Goal: Find specific page/section: Find specific page/section

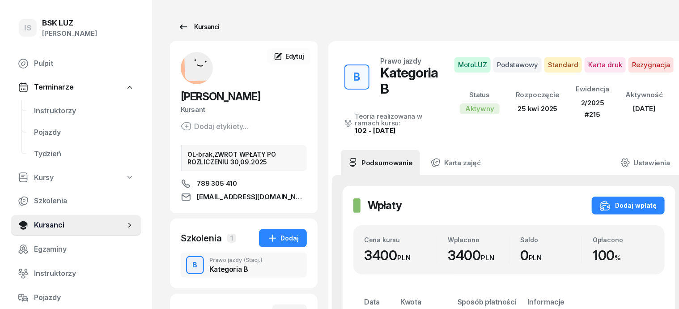
click at [185, 25] on div "Kursanci" at bounding box center [198, 26] width 41 height 11
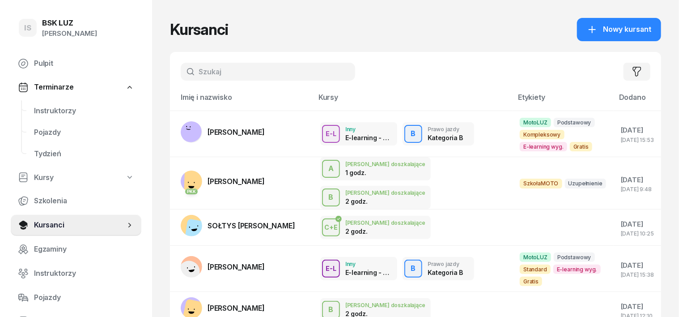
click at [231, 70] on input "text" at bounding box center [268, 72] width 174 height 18
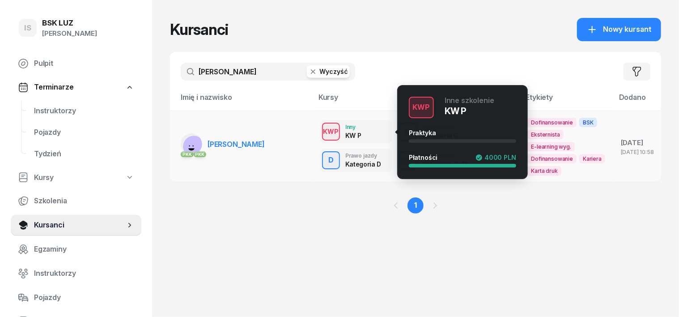
type input "[PERSON_NAME]"
click at [320, 131] on div "KWP" at bounding box center [331, 131] width 23 height 11
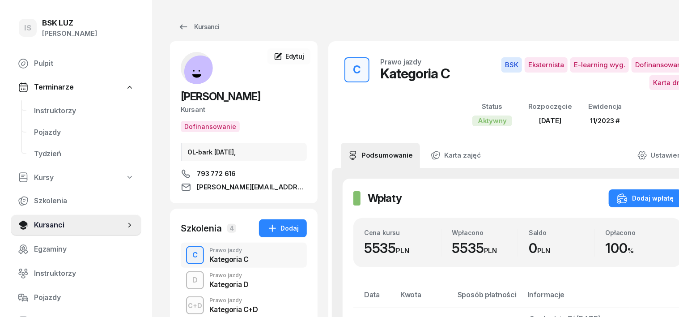
click at [313, 131] on div "Kursanci [PERSON_NAME] Dofinansowanie OL-bark [DATE], 793 772 616 [PERSON_NAME]…" at bounding box center [438, 322] width 572 height 645
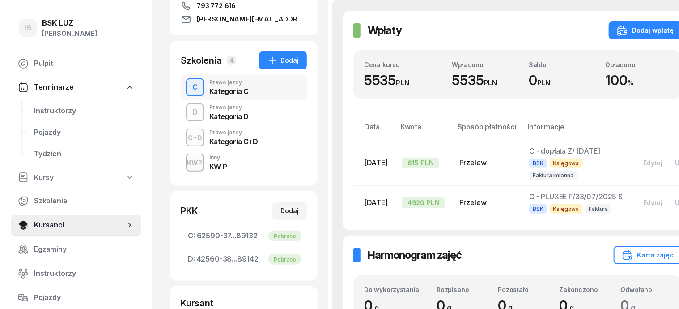
scroll to position [112, 0]
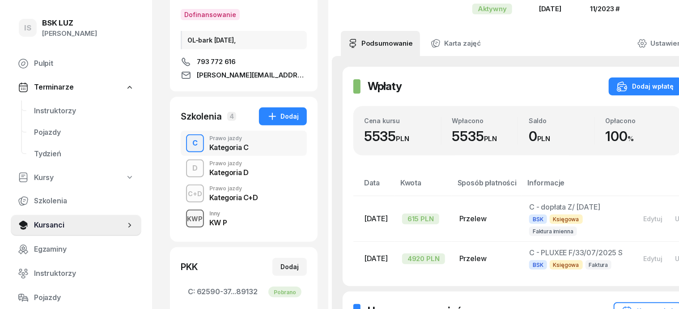
click at [184, 215] on div "KWP" at bounding box center [195, 218] width 23 height 11
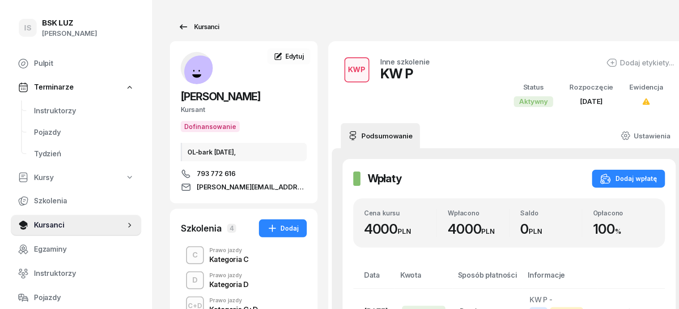
click at [191, 23] on div "Kursanci" at bounding box center [198, 26] width 41 height 11
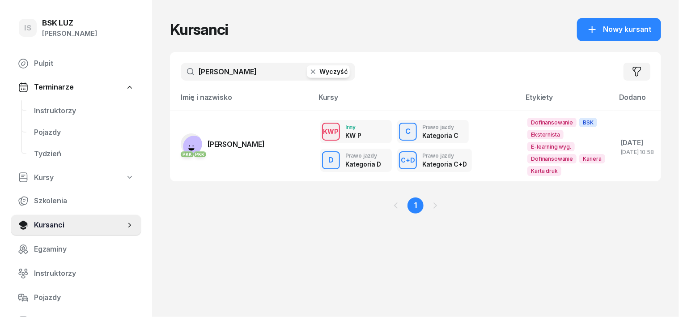
click at [315, 74] on button "Wyczyść" at bounding box center [328, 71] width 43 height 13
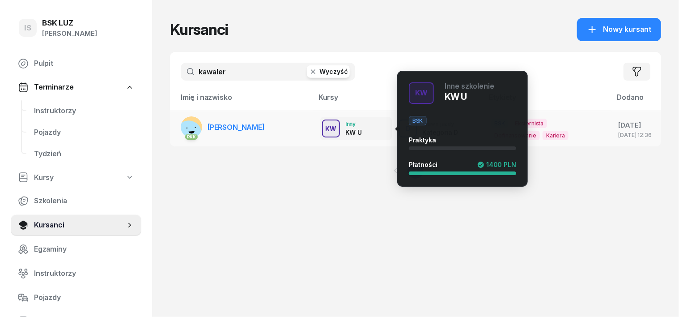
type input "kawaler"
click at [322, 127] on div "KW" at bounding box center [331, 128] width 18 height 11
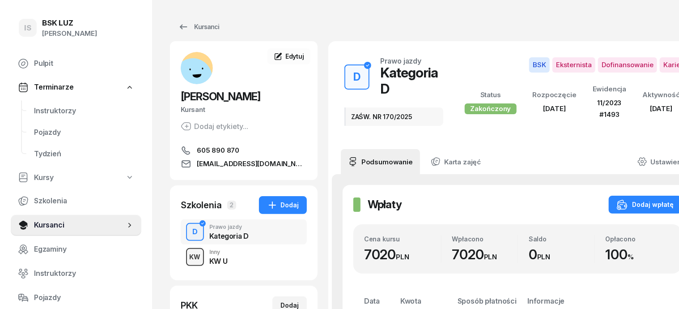
click at [186, 257] on div "KW" at bounding box center [195, 256] width 18 height 11
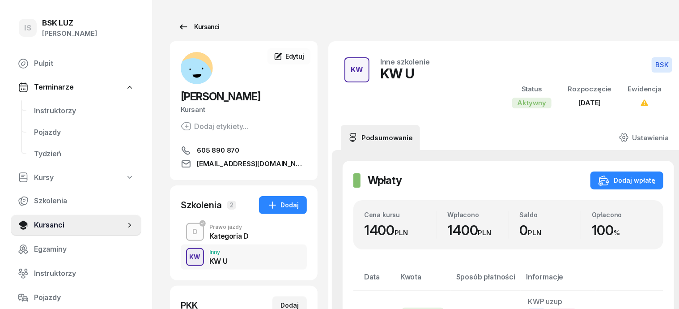
click at [191, 25] on div "Kursanci" at bounding box center [198, 26] width 41 height 11
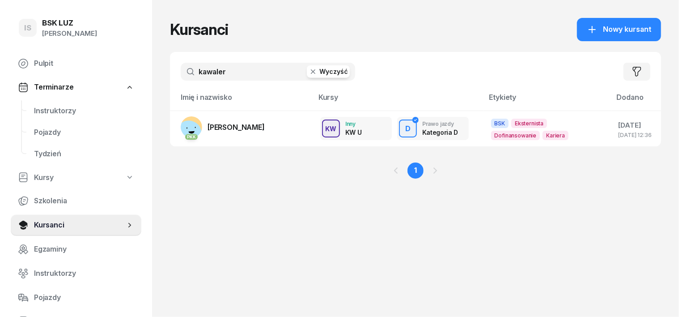
click at [317, 73] on button "Wyczyść" at bounding box center [328, 71] width 43 height 13
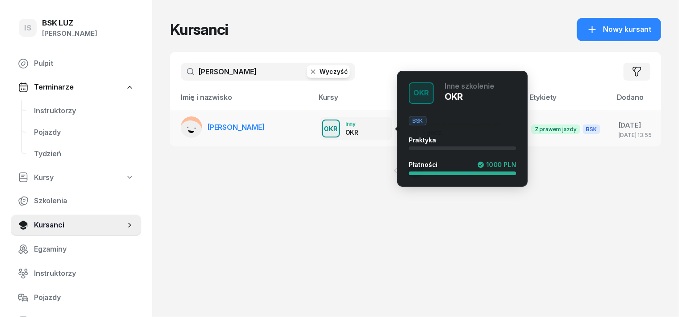
type input "[PERSON_NAME]"
click at [321, 123] on div "OKR" at bounding box center [331, 128] width 21 height 11
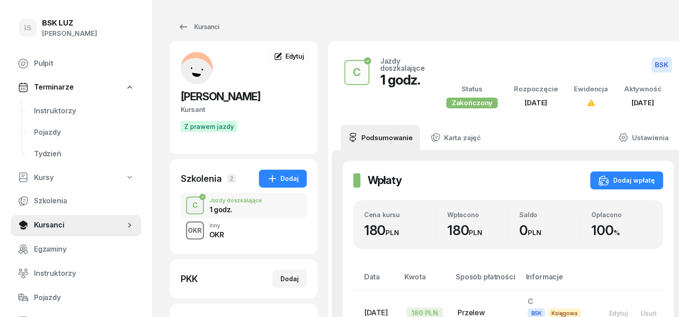
click at [185, 225] on div "OKR" at bounding box center [195, 230] width 21 height 11
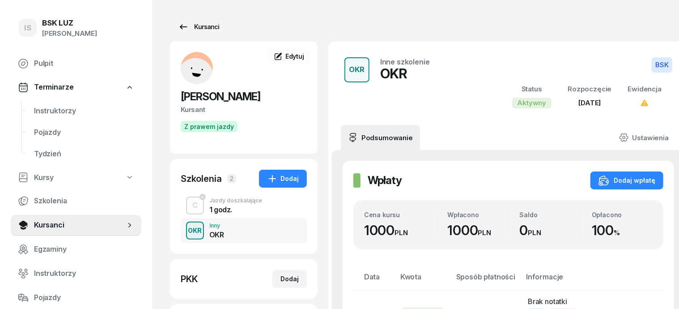
click at [191, 25] on div "Kursanci" at bounding box center [198, 26] width 41 height 11
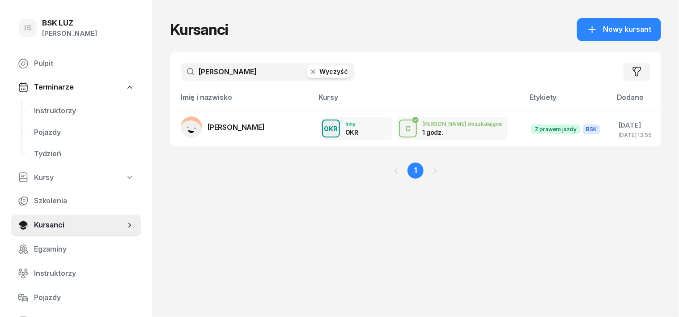
click at [315, 73] on button "Wyczyść" at bounding box center [328, 71] width 43 height 13
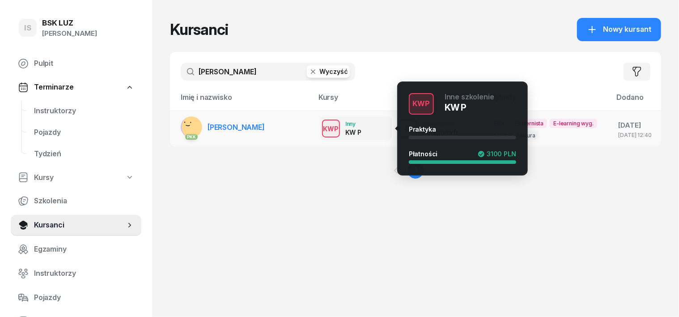
type input "[PERSON_NAME]"
click at [320, 126] on div "KWP" at bounding box center [331, 128] width 23 height 11
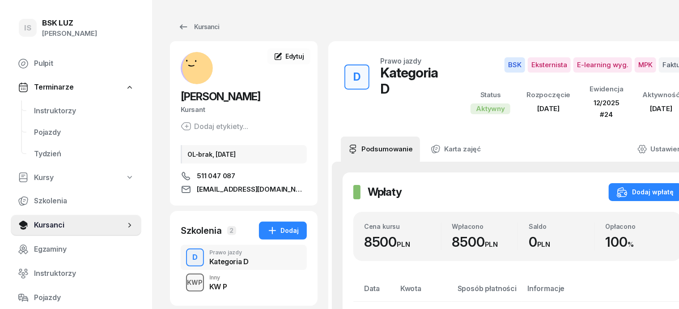
click at [184, 278] on div "KWP" at bounding box center [195, 281] width 23 height 11
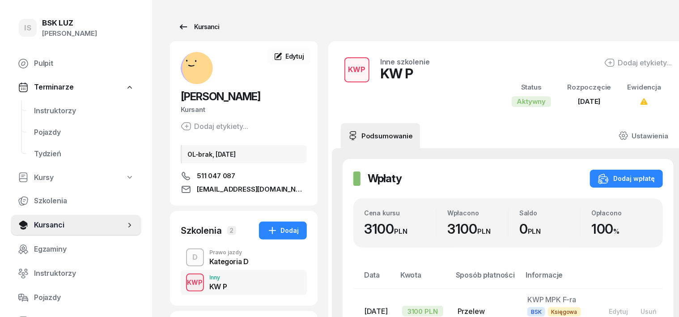
click at [193, 27] on div "Kursanci" at bounding box center [198, 26] width 41 height 11
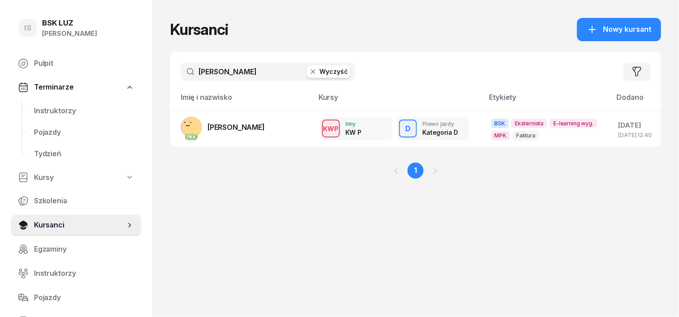
click at [318, 69] on button "Wyczyść" at bounding box center [328, 71] width 43 height 13
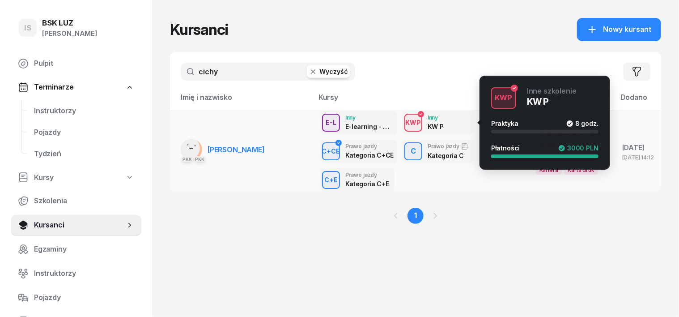
type input "cichy"
click at [402, 121] on div "KWP" at bounding box center [413, 122] width 23 height 11
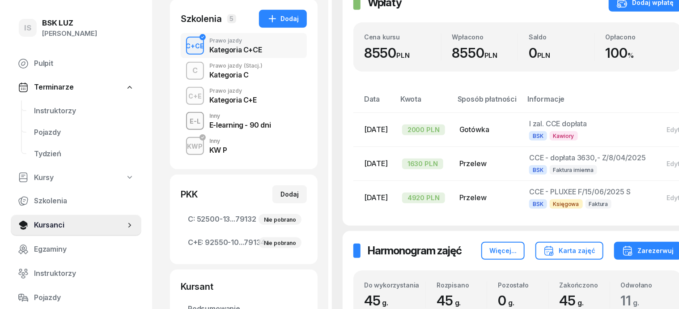
scroll to position [224, 0]
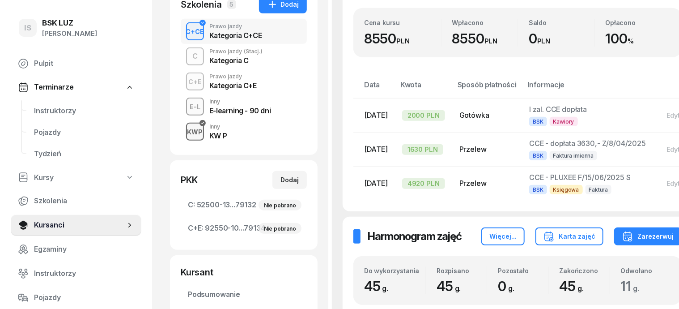
click at [184, 126] on div "KWP" at bounding box center [195, 131] width 23 height 11
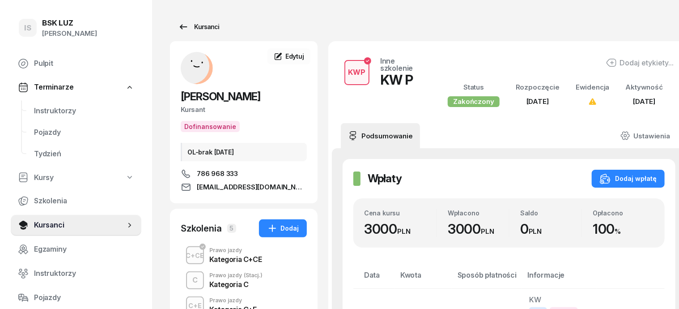
click at [194, 23] on div "Kursanci" at bounding box center [198, 26] width 41 height 11
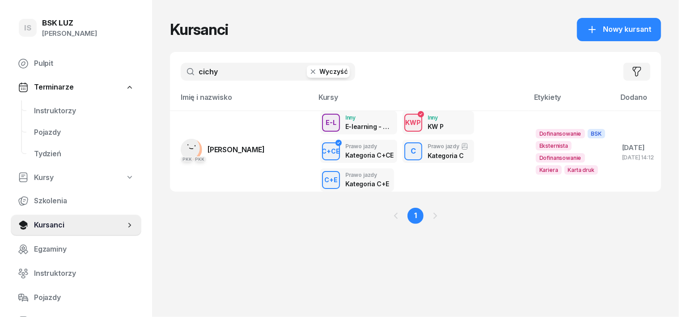
click at [318, 71] on button "Wyczyść" at bounding box center [328, 71] width 43 height 13
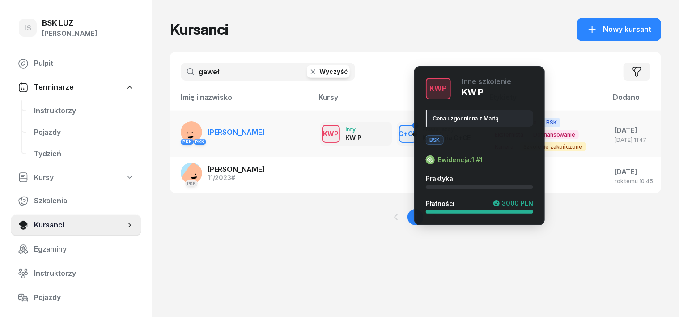
type input "gaweł"
click at [326, 132] on div "KWP" at bounding box center [331, 133] width 23 height 11
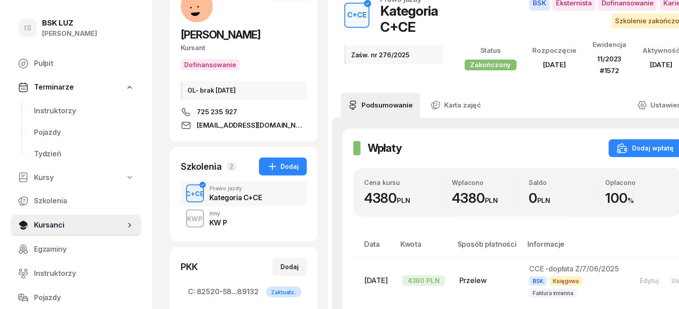
scroll to position [112, 0]
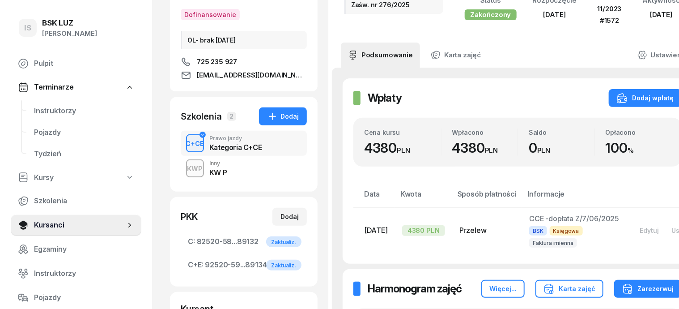
click at [184, 167] on div "KWP" at bounding box center [195, 168] width 23 height 11
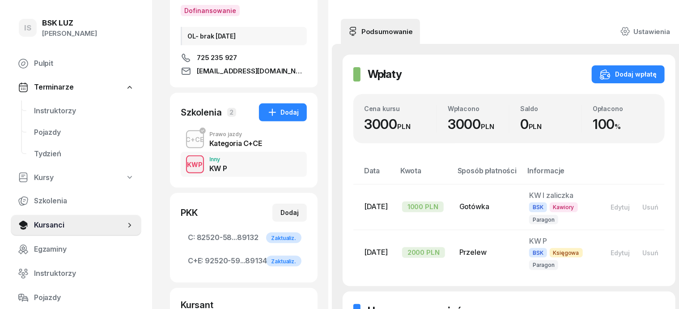
scroll to position [112, 0]
